Goal: Check status: Check status

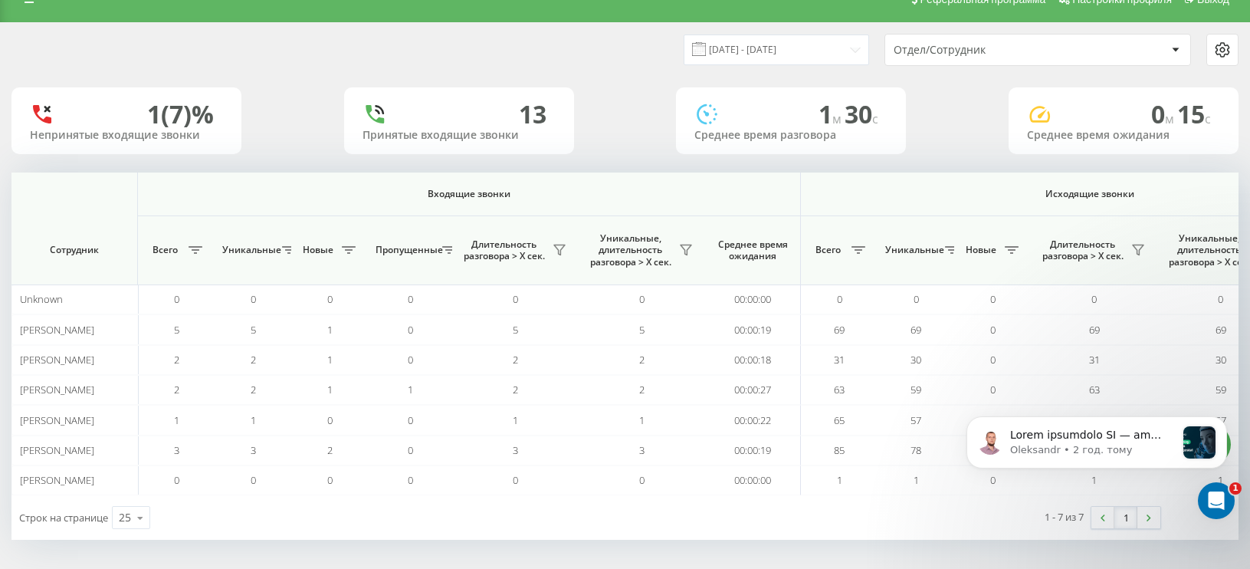
scroll to position [0, 839]
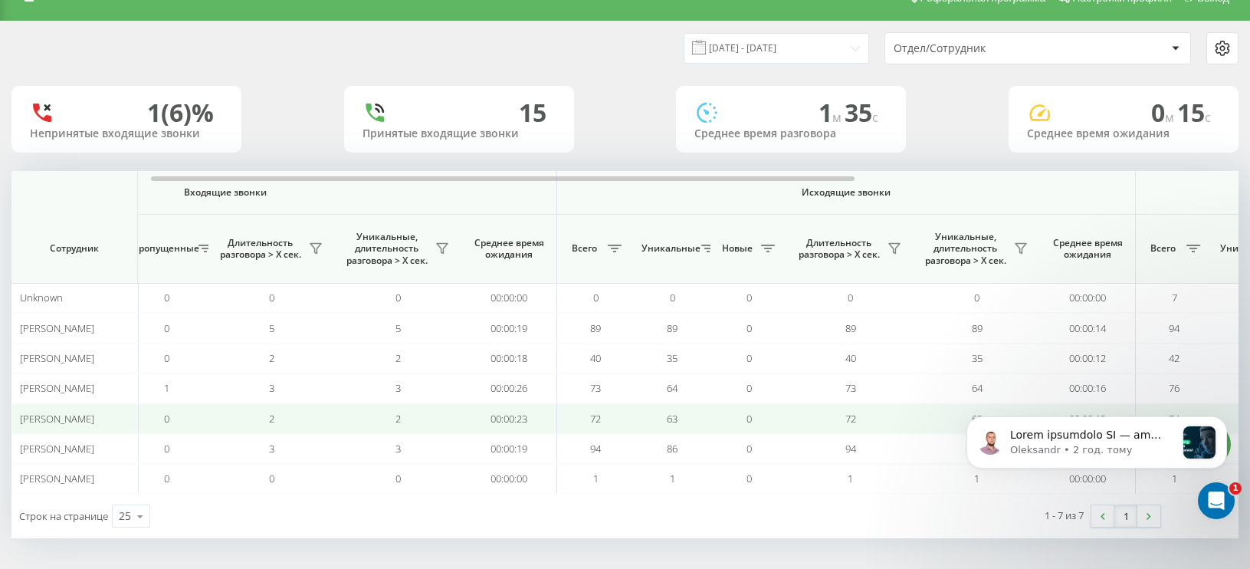
scroll to position [0, 254]
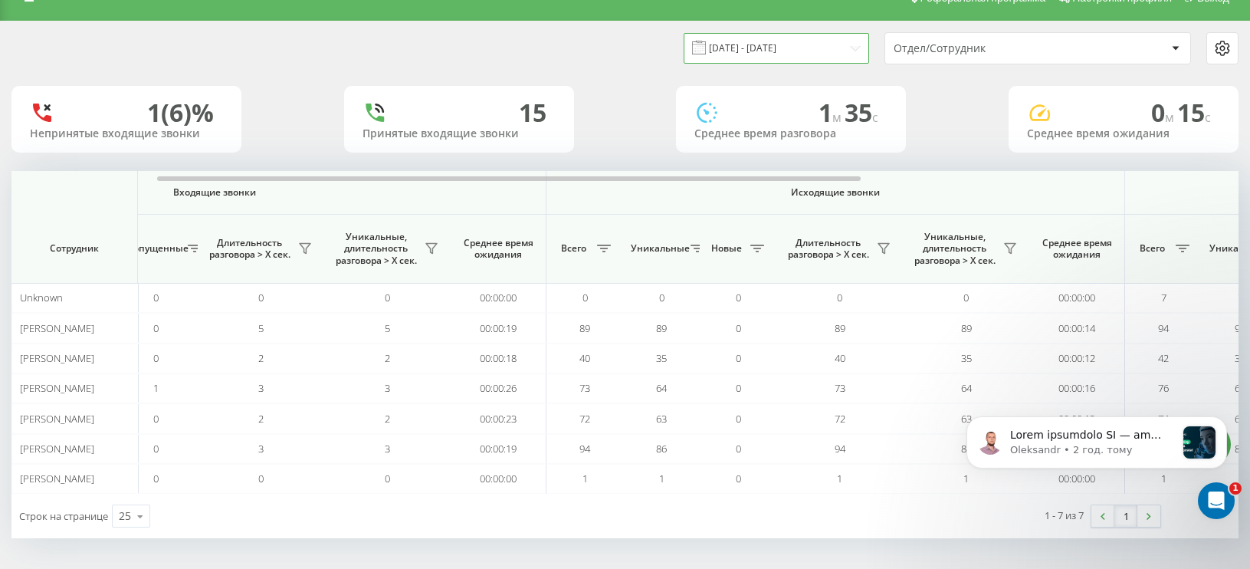
click at [845, 51] on input "[DATE] - [DATE]" at bounding box center [776, 48] width 185 height 30
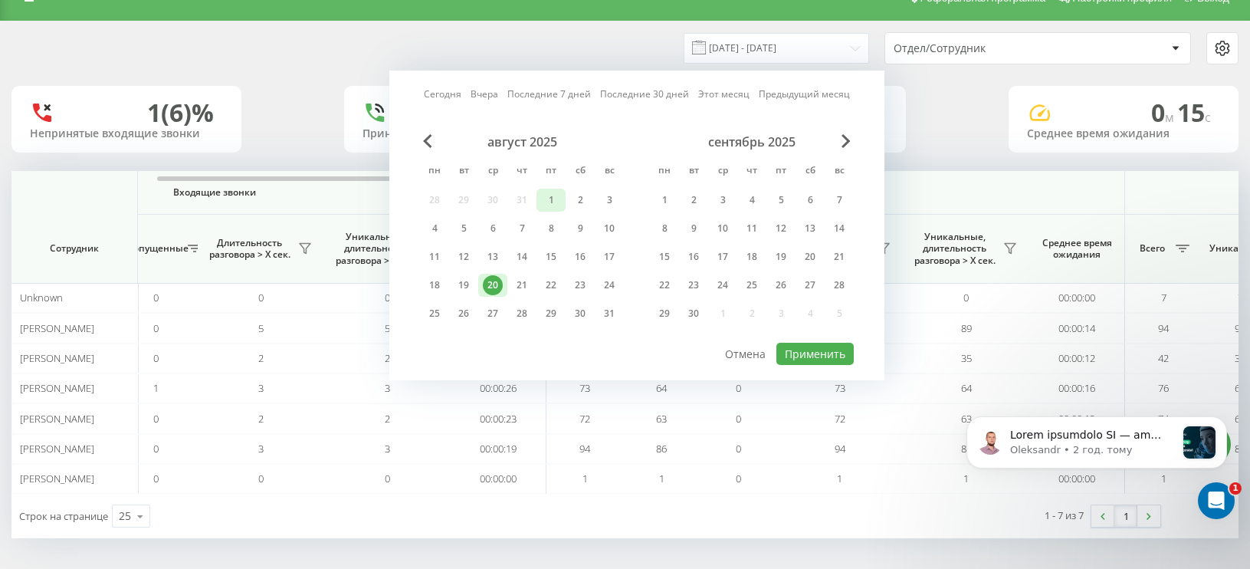
click at [548, 202] on div "1" at bounding box center [551, 200] width 20 height 20
click at [499, 279] on div "20" at bounding box center [493, 285] width 20 height 20
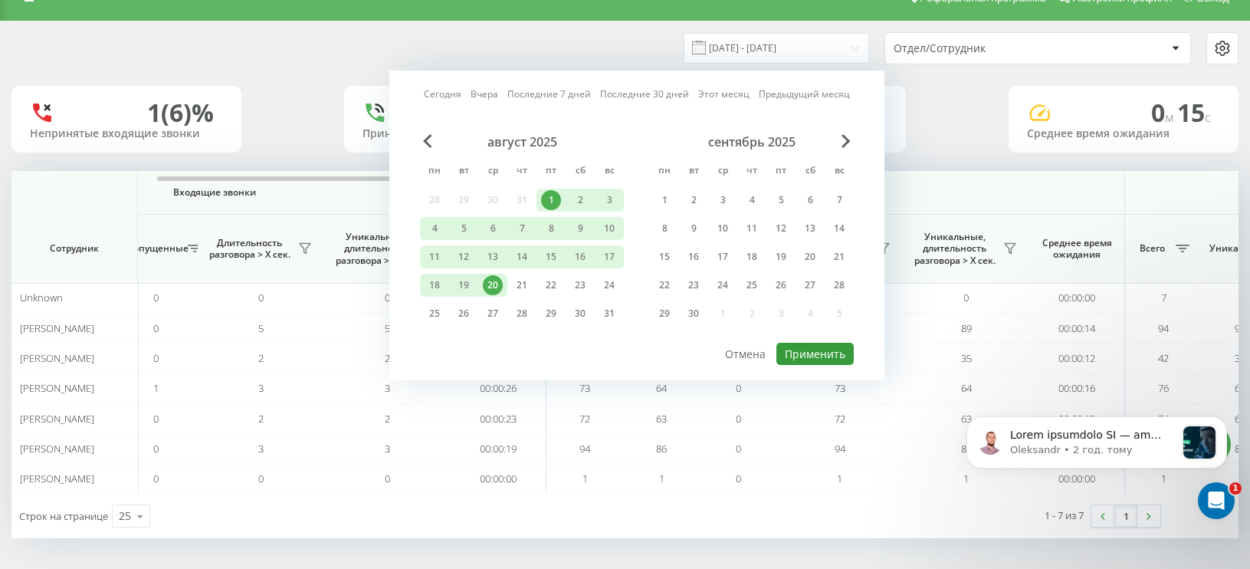
click at [806, 356] on button "Применить" at bounding box center [814, 354] width 77 height 22
type input "[DATE] - [DATE]"
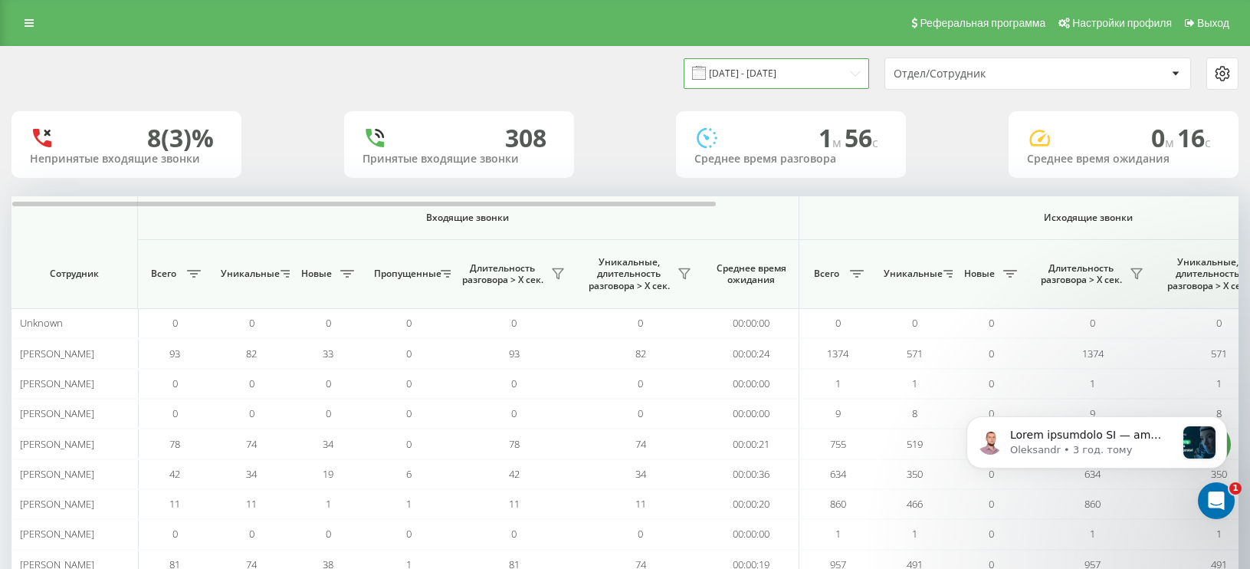
click at [859, 73] on input "[DATE] - [DATE]" at bounding box center [776, 73] width 185 height 30
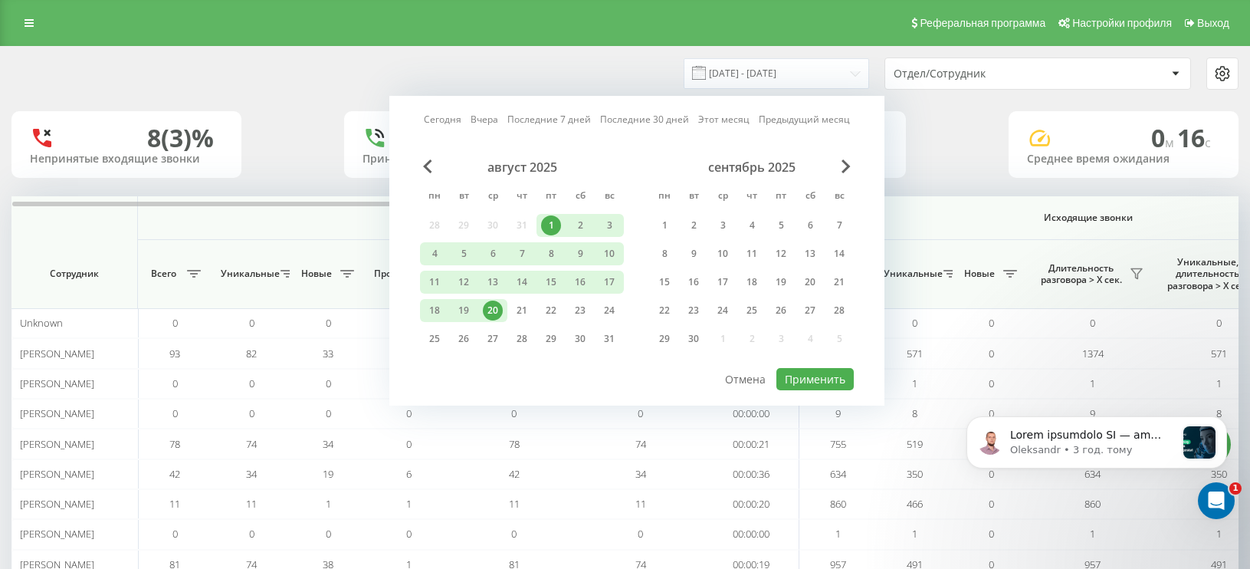
click at [488, 315] on div "20" at bounding box center [493, 310] width 20 height 20
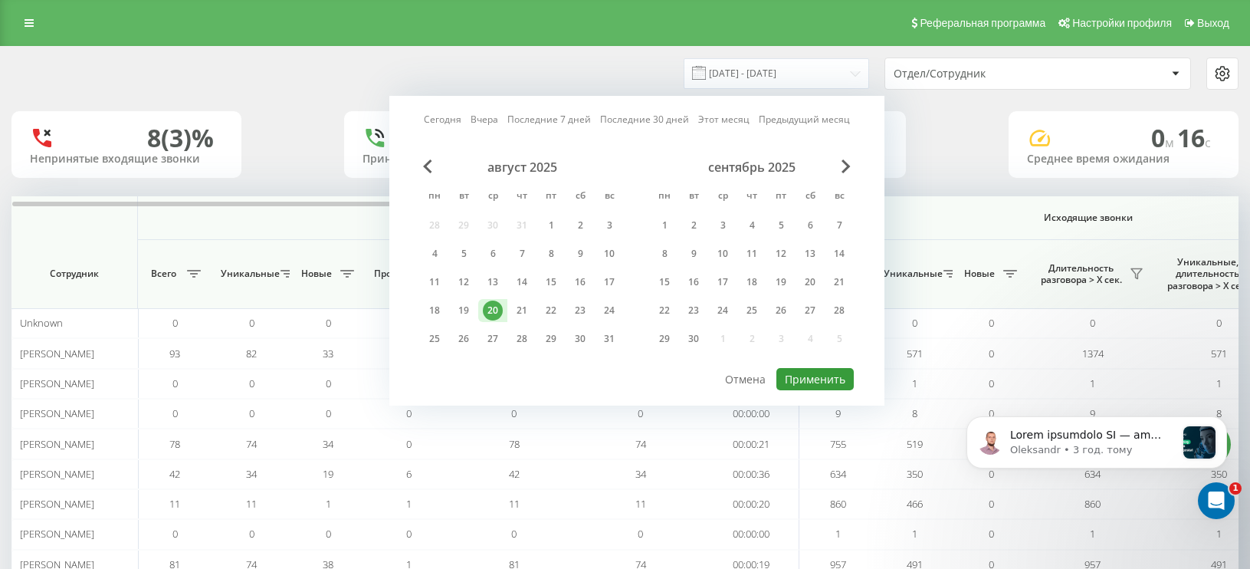
click at [809, 387] on button "Применить" at bounding box center [814, 379] width 77 height 22
type input "[DATE] - [DATE]"
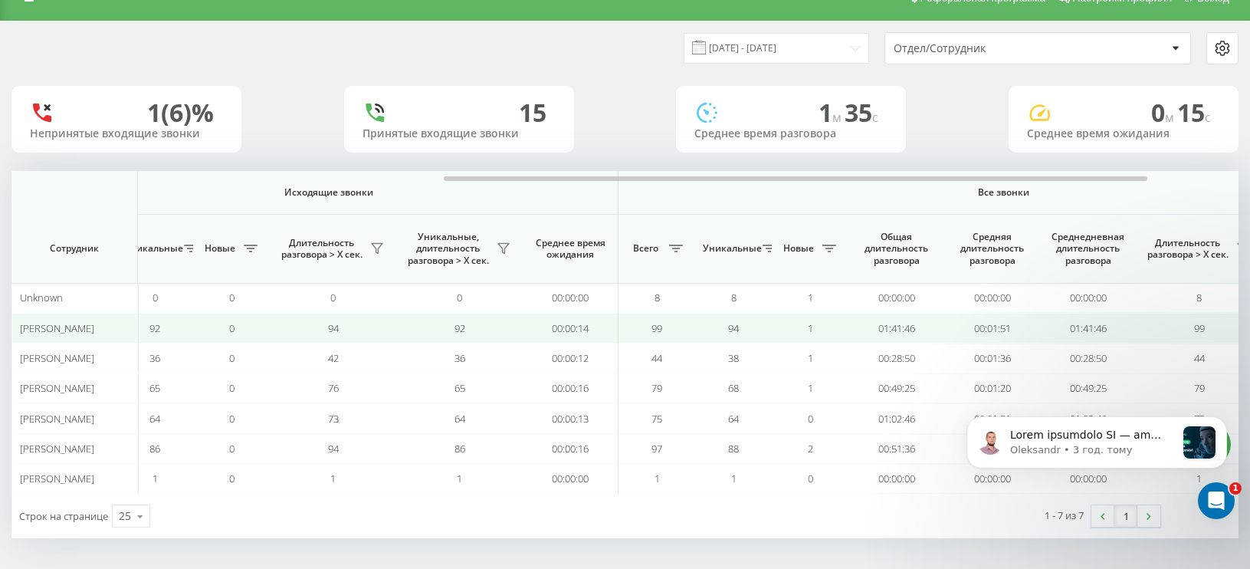
scroll to position [0, 763]
